Goal: Information Seeking & Learning: Find specific fact

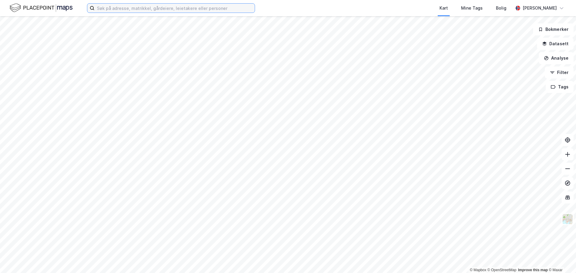
click at [147, 7] on input at bounding box center [174, 8] width 160 height 9
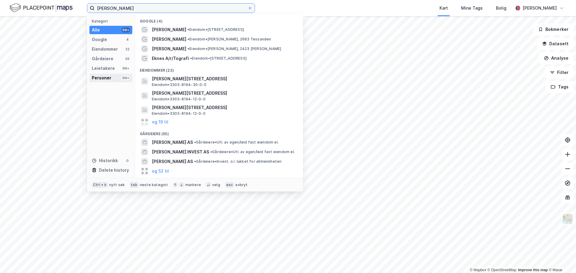
type input "[PERSON_NAME]"
click at [109, 78] on div "Personer" at bounding box center [101, 77] width 19 height 7
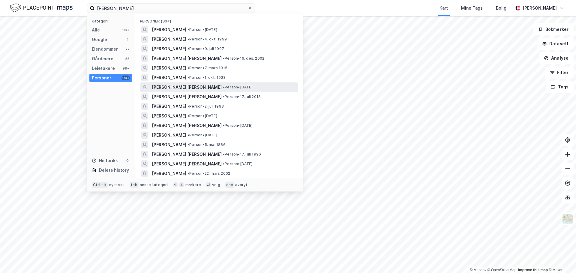
click at [247, 86] on span "• Person • [DATE]" at bounding box center [238, 87] width 30 height 5
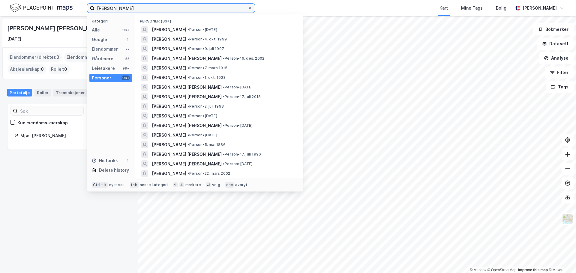
click at [135, 8] on input "[PERSON_NAME]" at bounding box center [170, 8] width 153 height 9
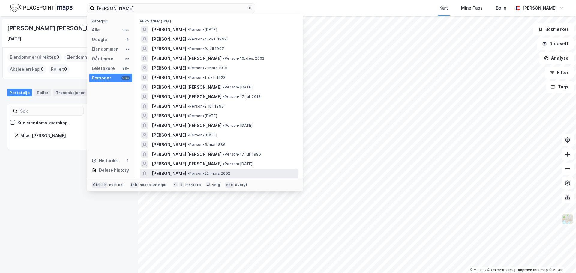
click at [259, 174] on div "[PERSON_NAME] • Person • 22. mars 2002" at bounding box center [224, 173] width 145 height 7
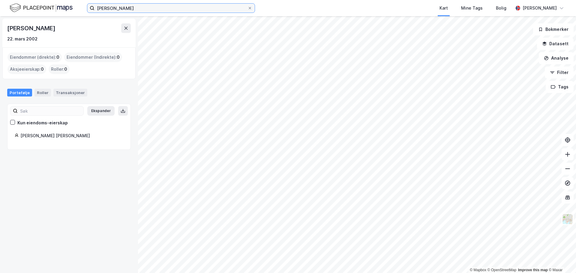
click at [142, 11] on input "[PERSON_NAME]" at bounding box center [170, 8] width 153 height 9
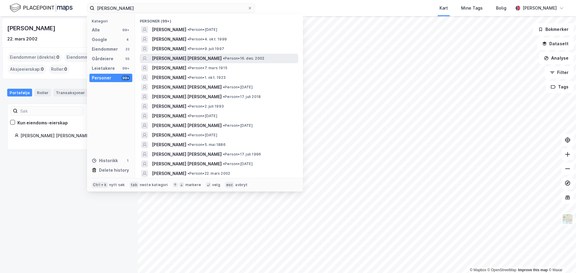
click at [264, 61] on div "[PERSON_NAME] [PERSON_NAME] • Person • 16. des. 2002" at bounding box center [224, 58] width 145 height 7
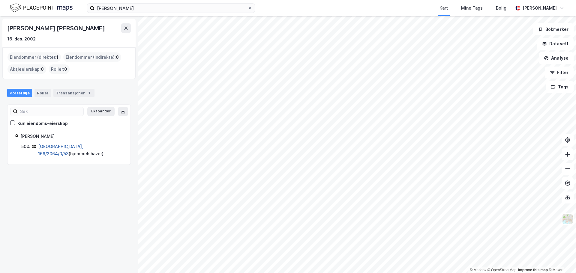
click at [53, 148] on link "[GEOGRAPHIC_DATA], 168/2064/0/53" at bounding box center [60, 150] width 45 height 12
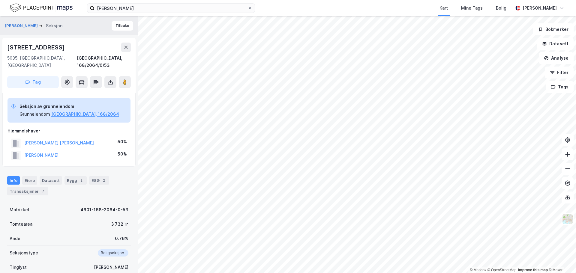
click at [136, 181] on div "© Mapbox © OpenStreetMap Improve this map © [PERSON_NAME] ESPETVEDT Seksjon Til…" at bounding box center [288, 144] width 576 height 257
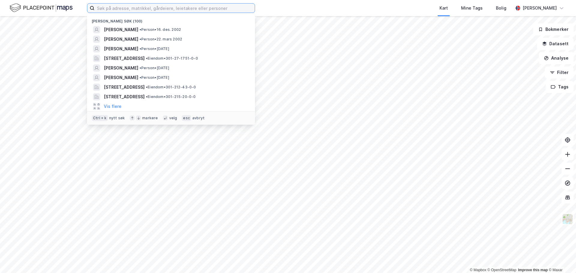
click at [155, 12] on input at bounding box center [174, 8] width 160 height 9
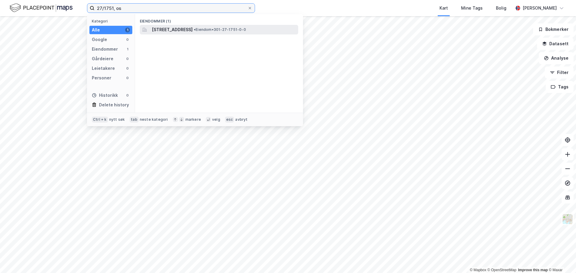
type input "27/1751, os"
click at [191, 32] on span "[PERSON_NAME][STREET_ADDRESS]" at bounding box center [172, 29] width 41 height 7
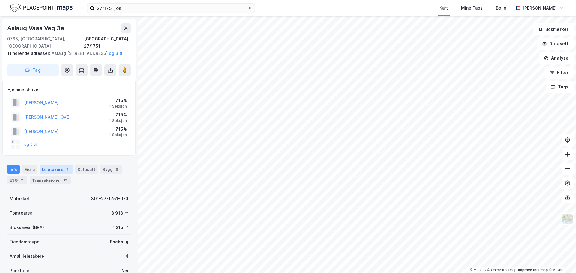
click at [50, 172] on div "Leietakere 4" at bounding box center [56, 169] width 33 height 8
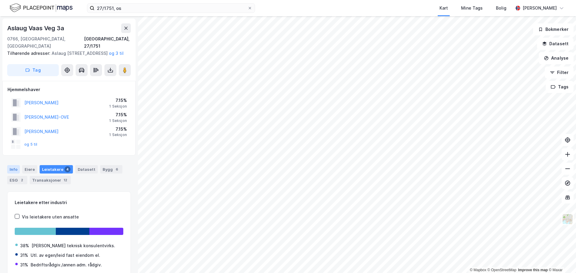
click at [10, 169] on div "Info" at bounding box center [13, 169] width 13 height 8
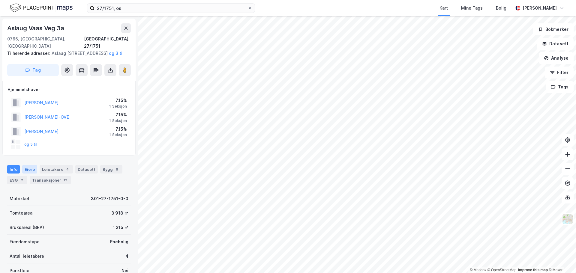
click at [27, 172] on div "Eiere" at bounding box center [29, 169] width 15 height 8
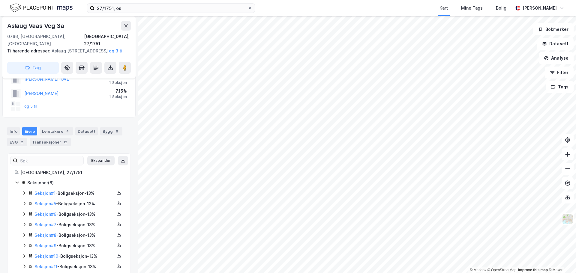
scroll to position [50, 0]
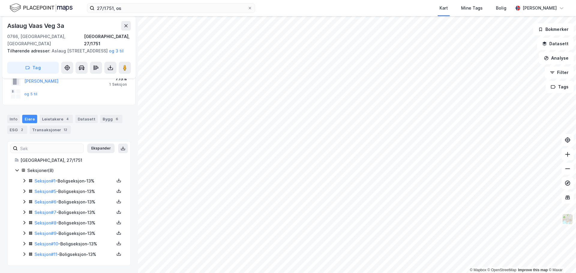
click at [24, 211] on icon at bounding box center [24, 213] width 2 height 4
click at [24, 211] on icon at bounding box center [24, 212] width 5 height 5
